Goal: Find specific fact: Find specific page/section

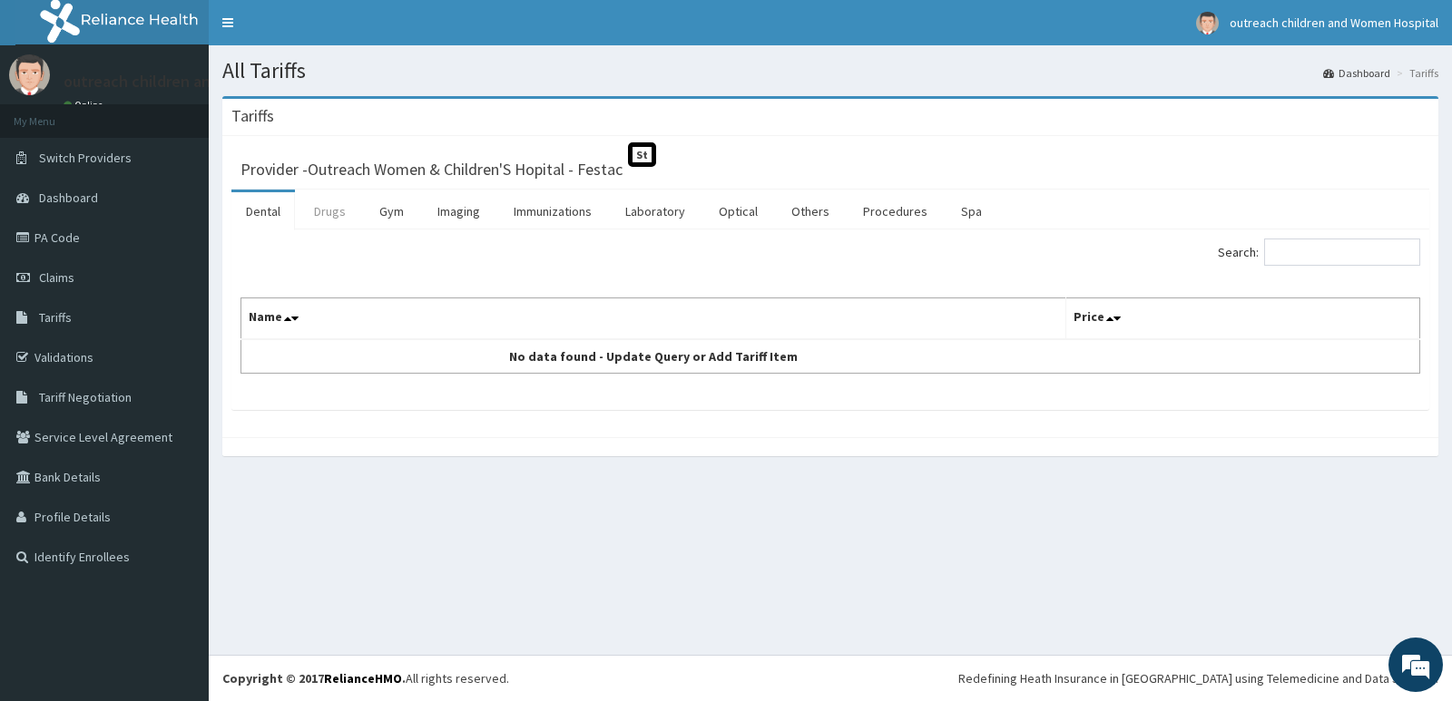
click at [336, 211] on link "Drugs" at bounding box center [329, 211] width 61 height 38
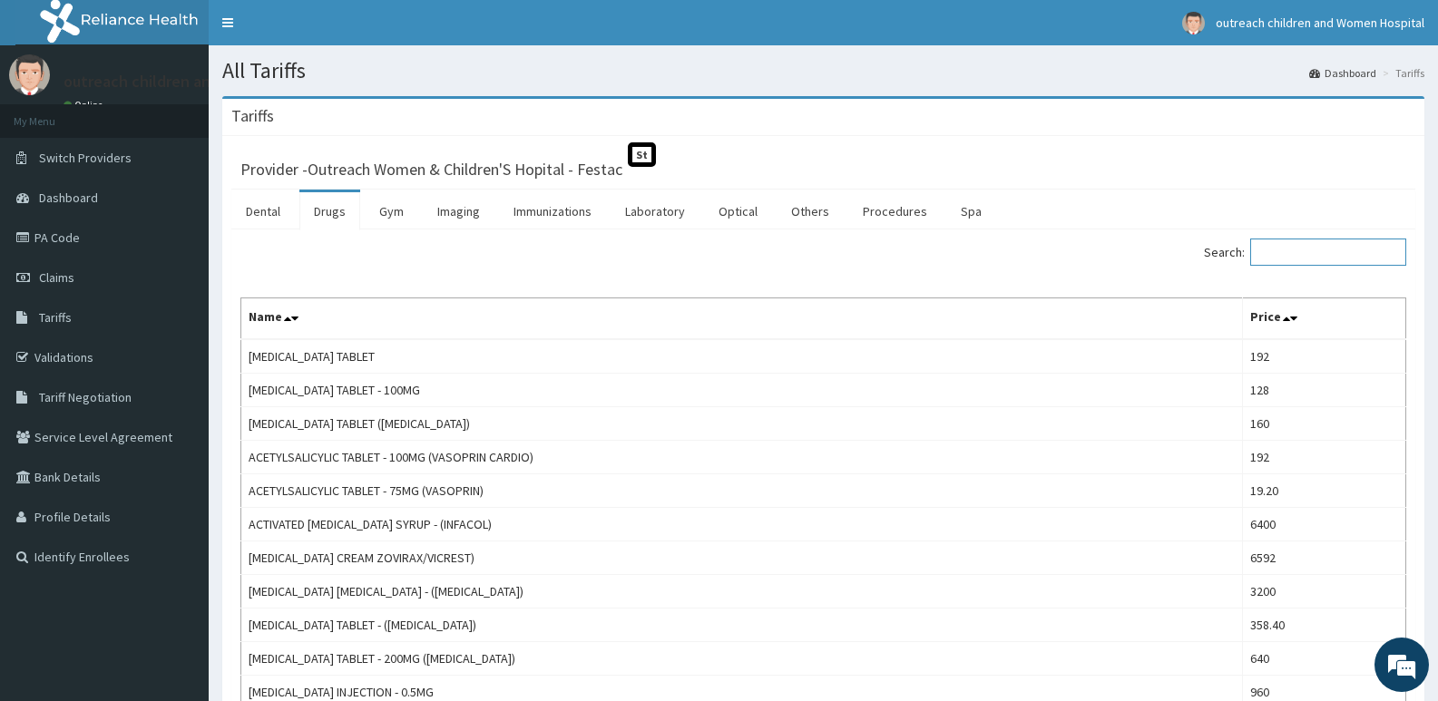
click at [1283, 256] on input "Search:" at bounding box center [1328, 252] width 156 height 27
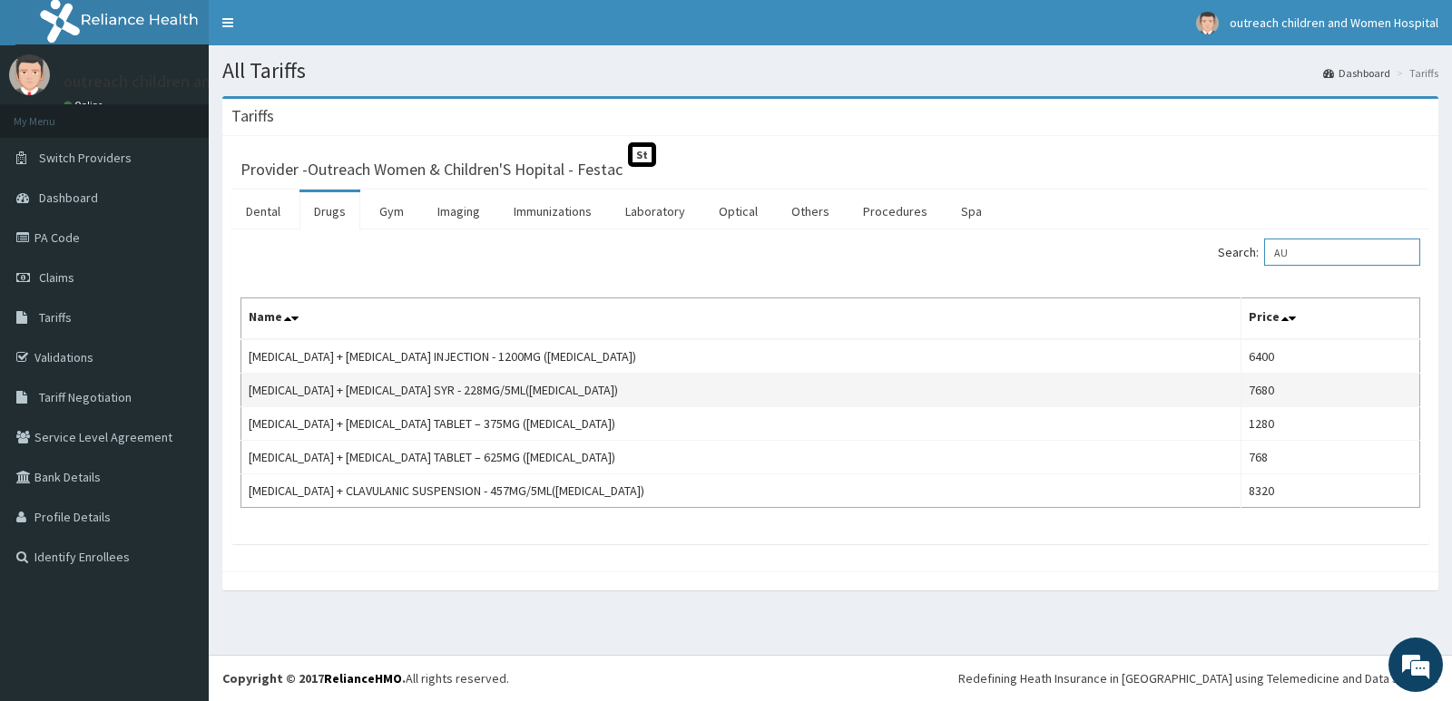
type input "A"
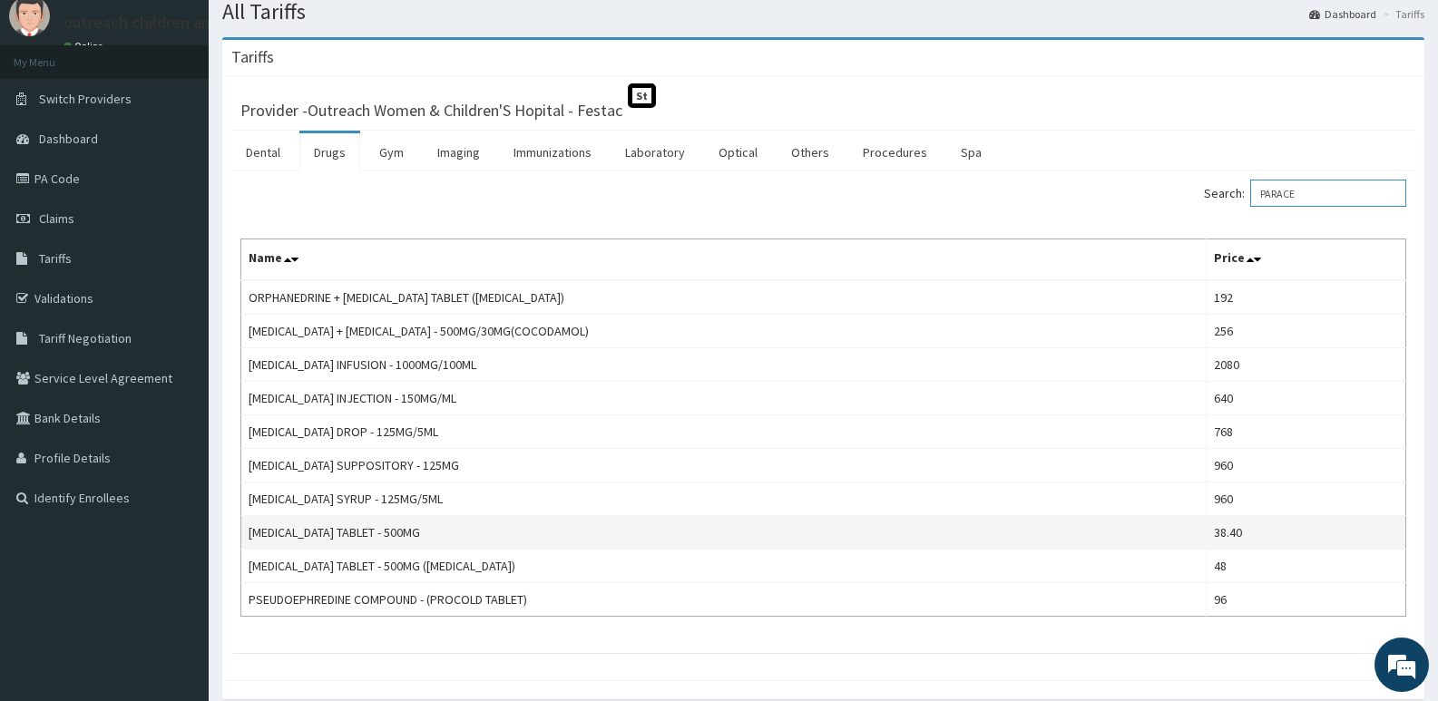
scroll to position [135, 0]
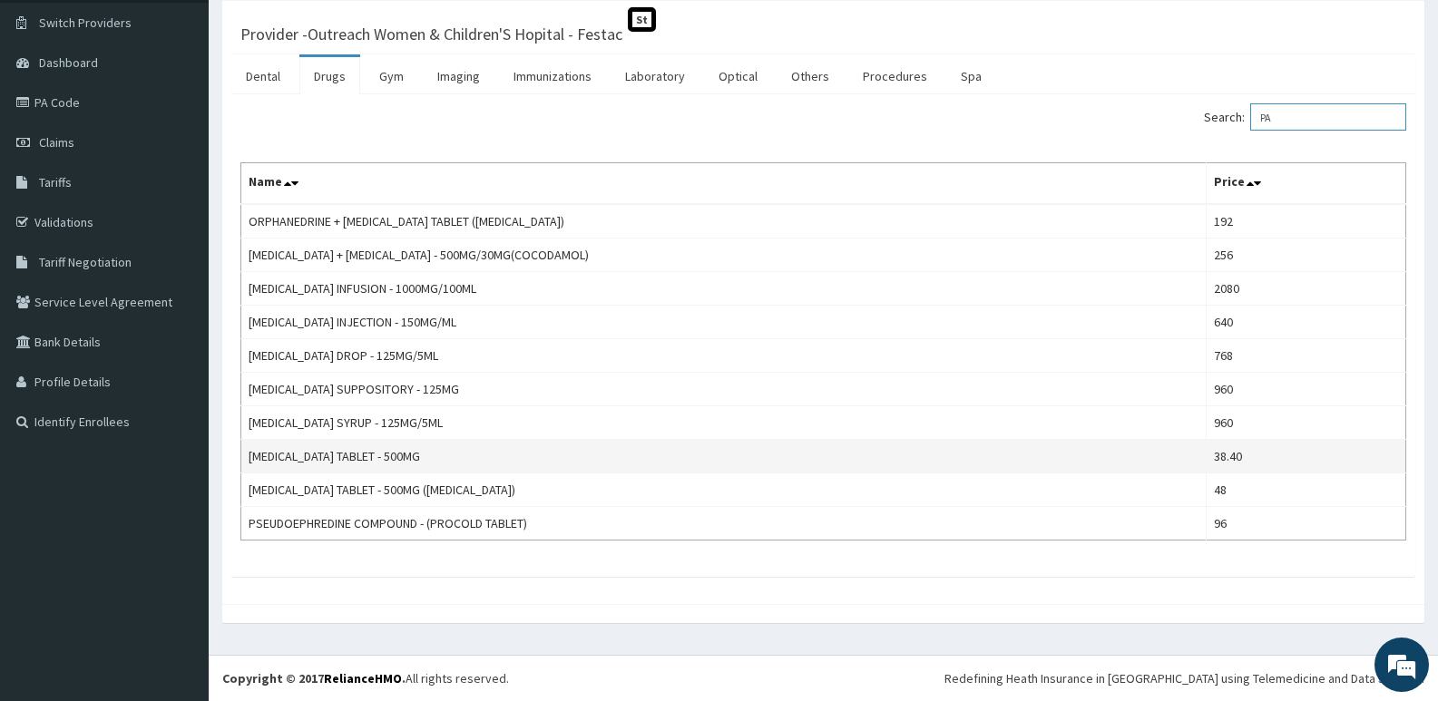
type input "P"
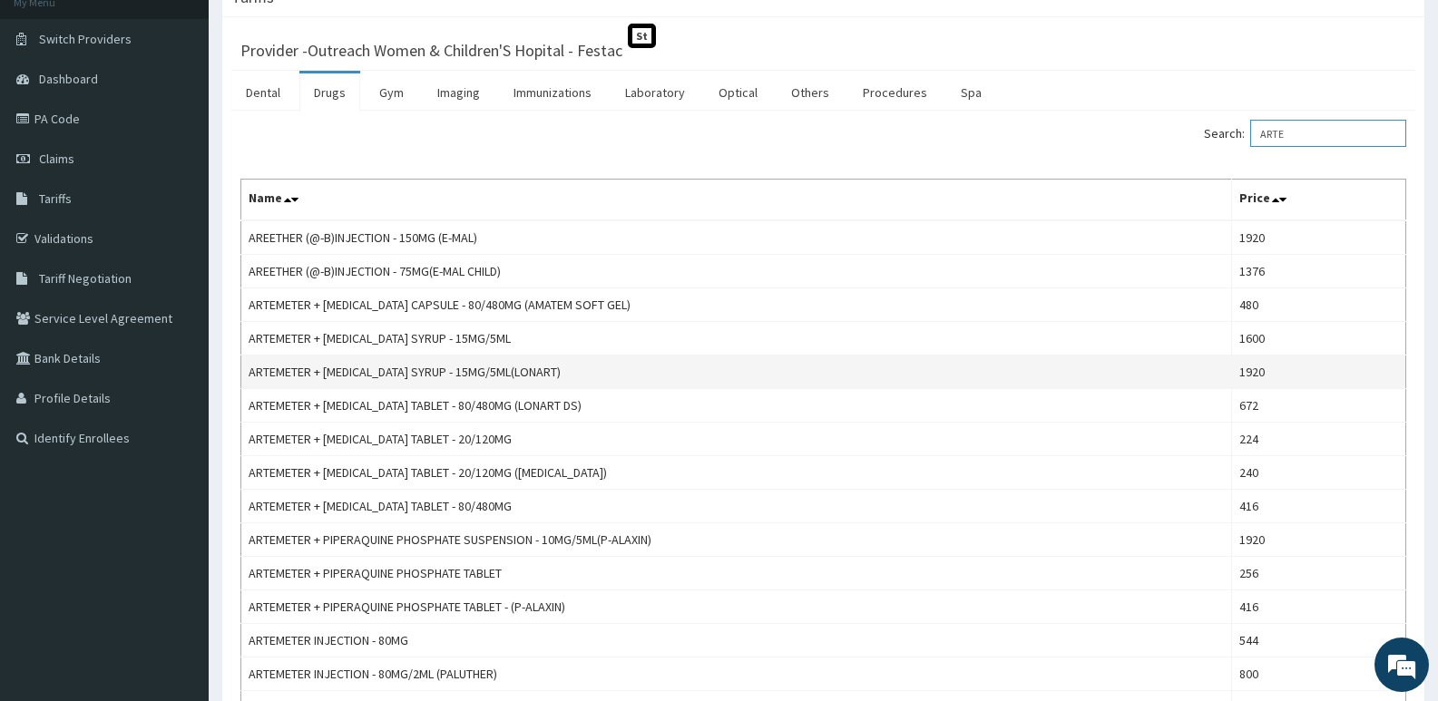
scroll to position [181, 0]
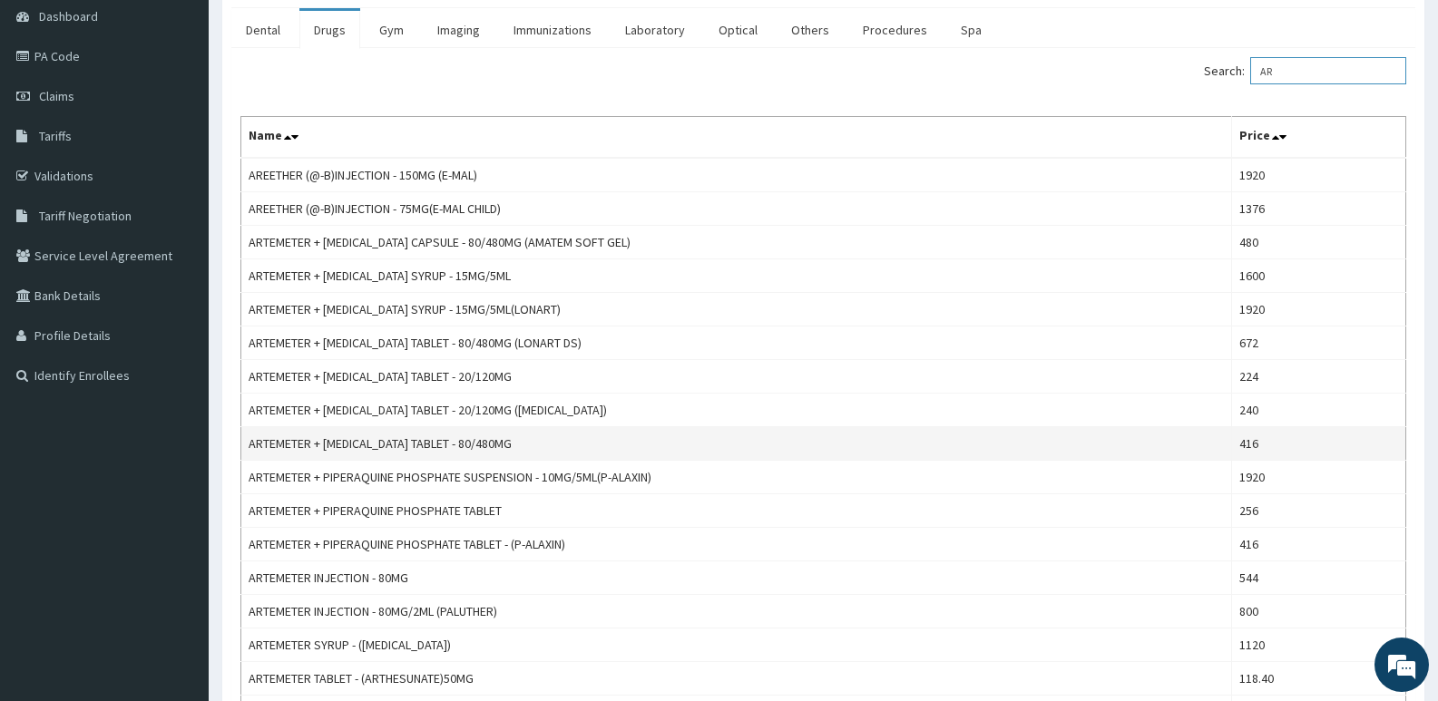
type input "A"
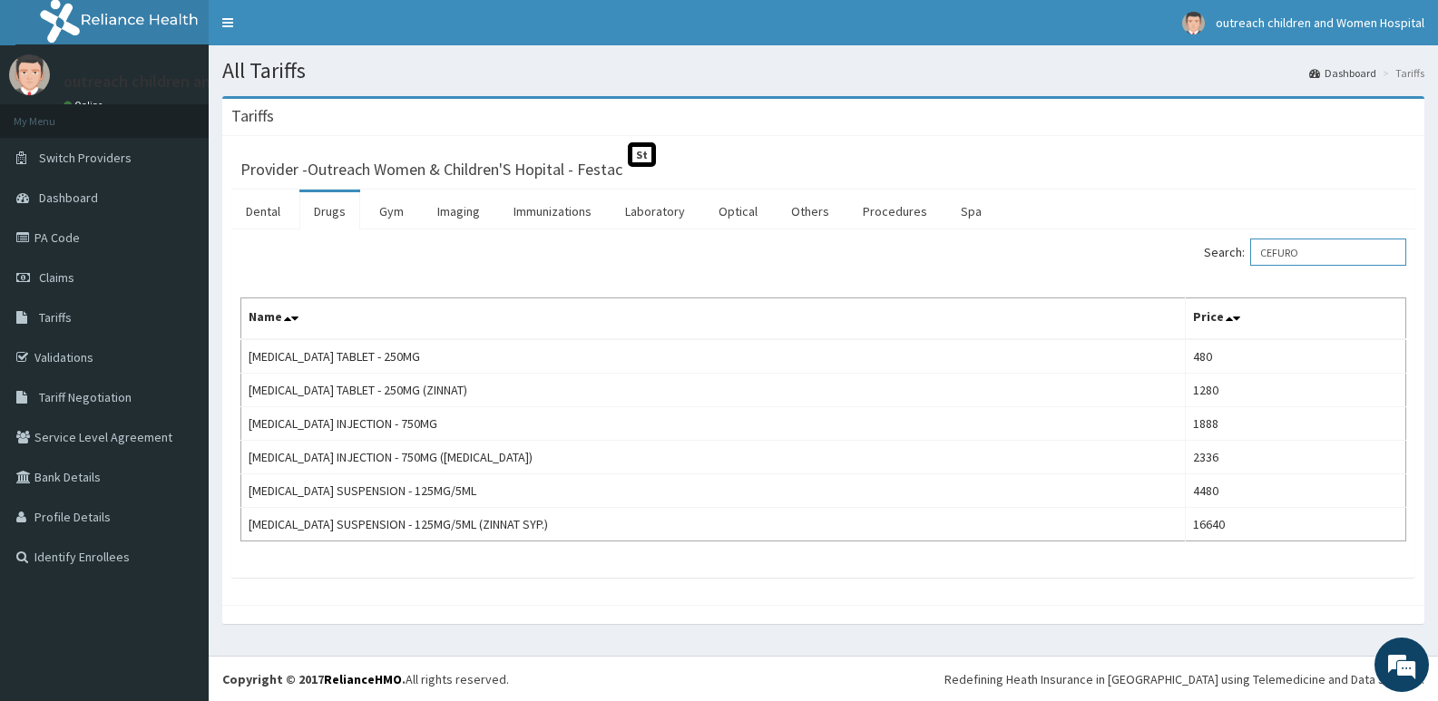
type input "CEFURO"
